Goal: Check status: Check status

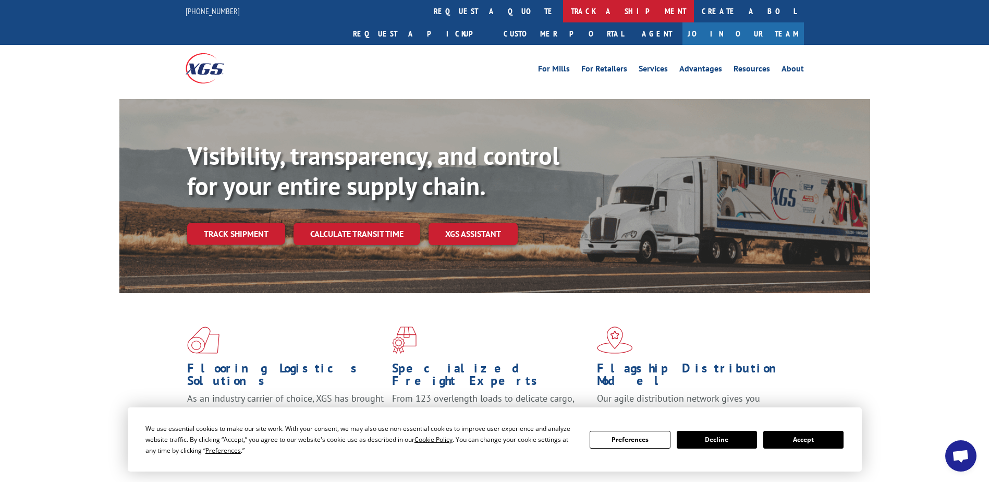
click at [563, 11] on link "track a shipment" at bounding box center [628, 11] width 131 height 22
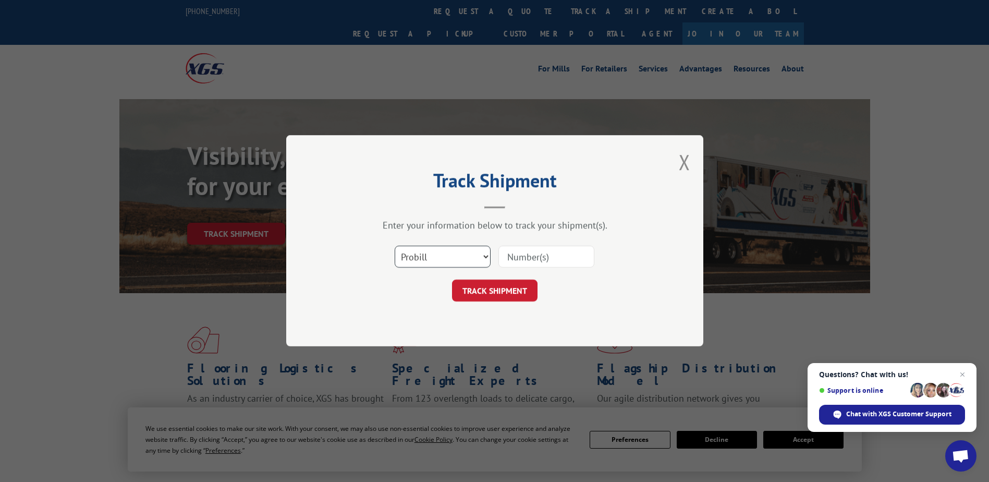
click at [483, 252] on select "Select category... Probill BOL PO" at bounding box center [443, 257] width 96 height 22
select select "bol"
click at [395, 246] on select "Select category... Probill BOL PO" at bounding box center [443, 257] width 96 height 22
click at [514, 257] on input at bounding box center [547, 257] width 96 height 22
type input "2869554"
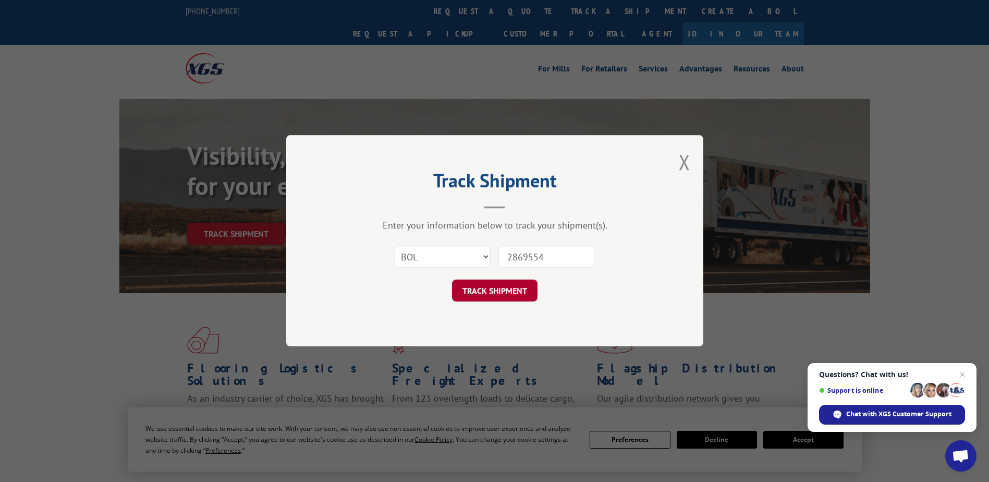
click at [499, 287] on button "TRACK SHIPMENT" at bounding box center [495, 291] width 86 height 22
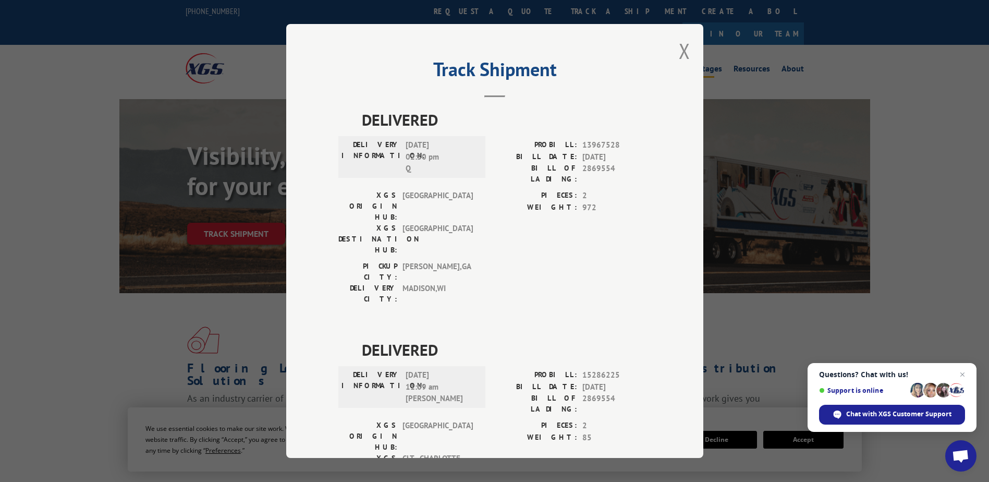
click at [679, 48] on button "Close modal" at bounding box center [684, 51] width 11 height 28
